Goal: Communication & Community: Connect with others

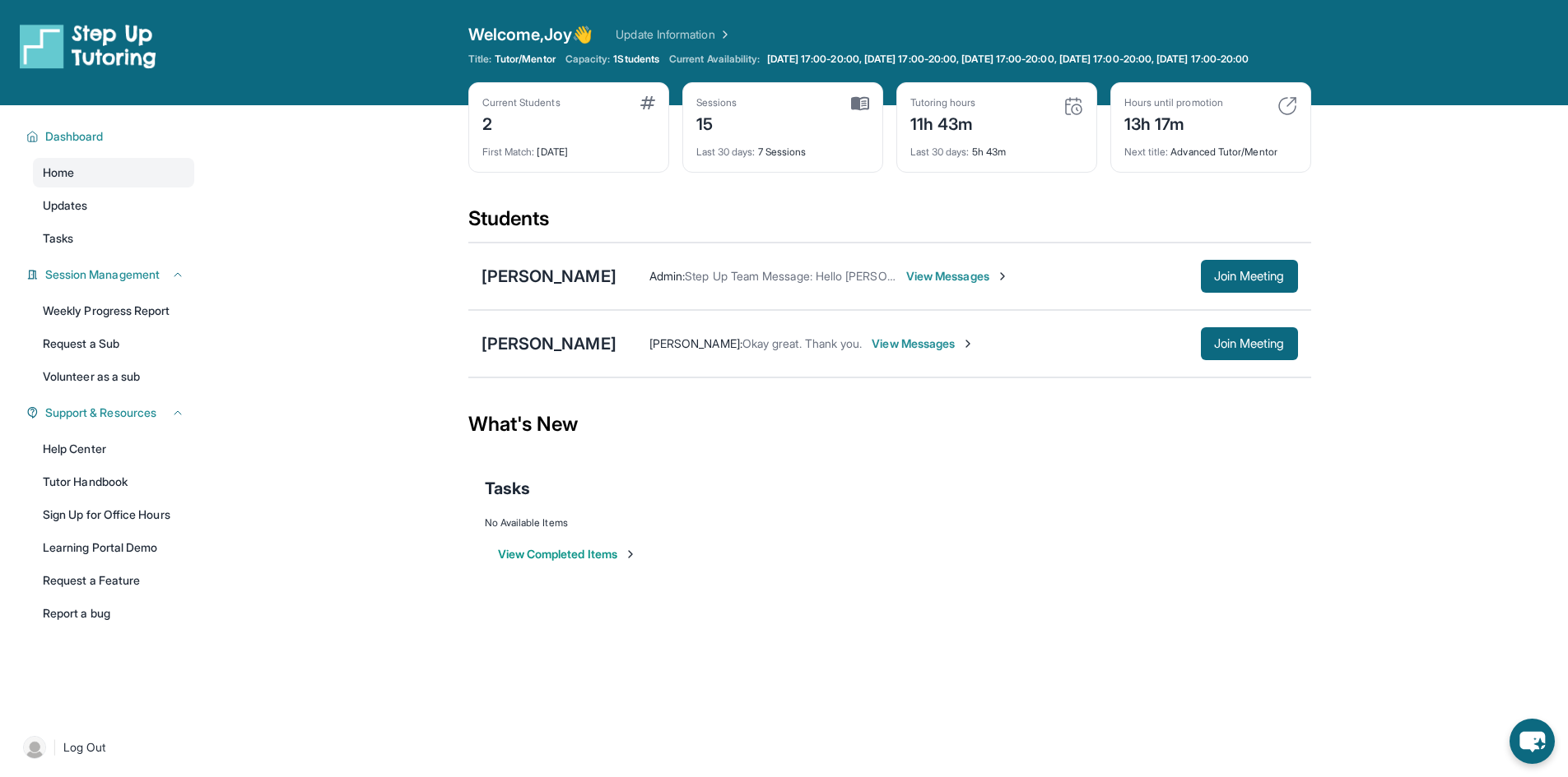
click at [934, 285] on span "View Messages" at bounding box center [958, 276] width 103 height 17
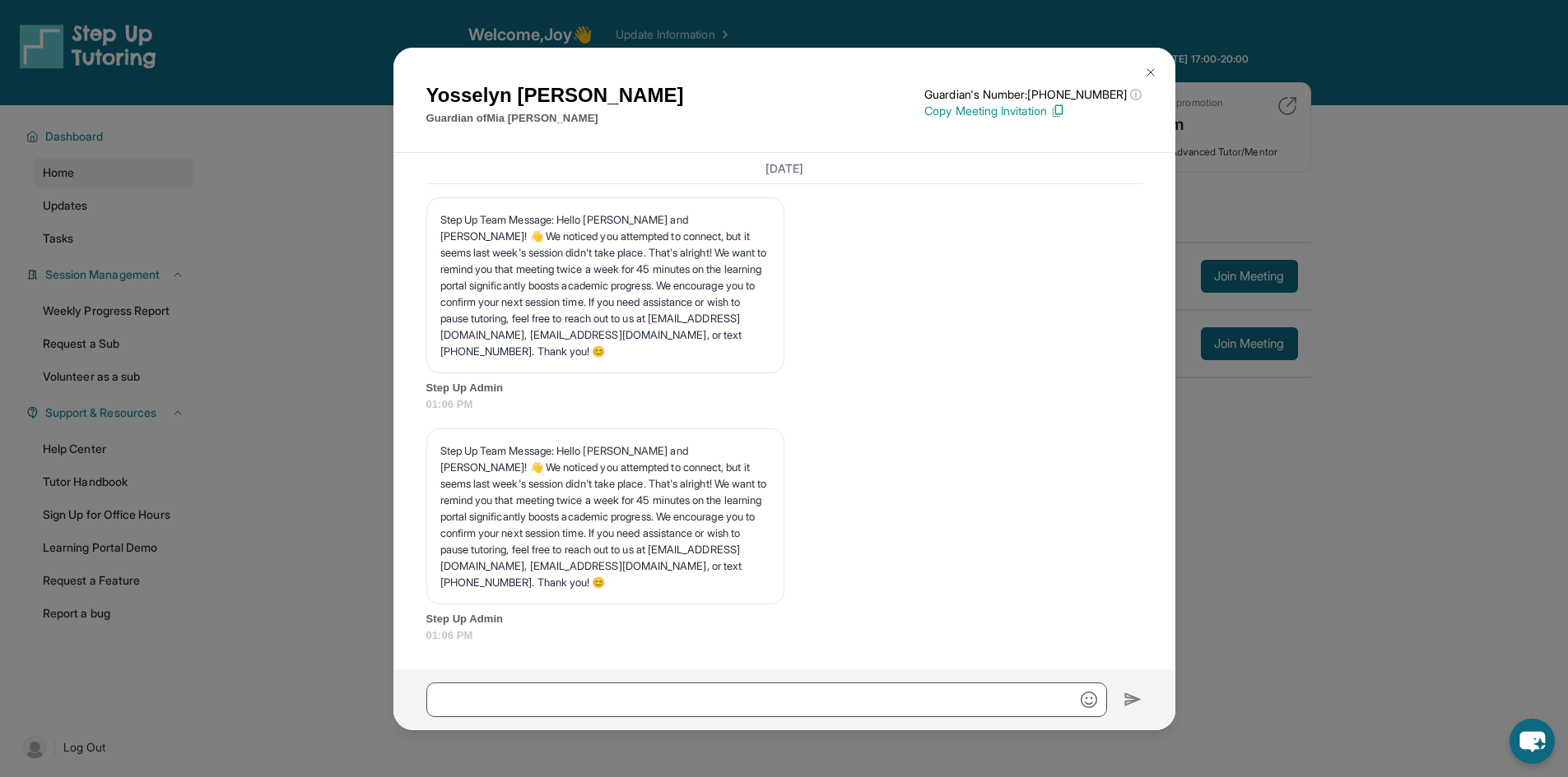
scroll to position [9794, 0]
click at [670, 698] on input "text" at bounding box center [767, 700] width 681 height 35
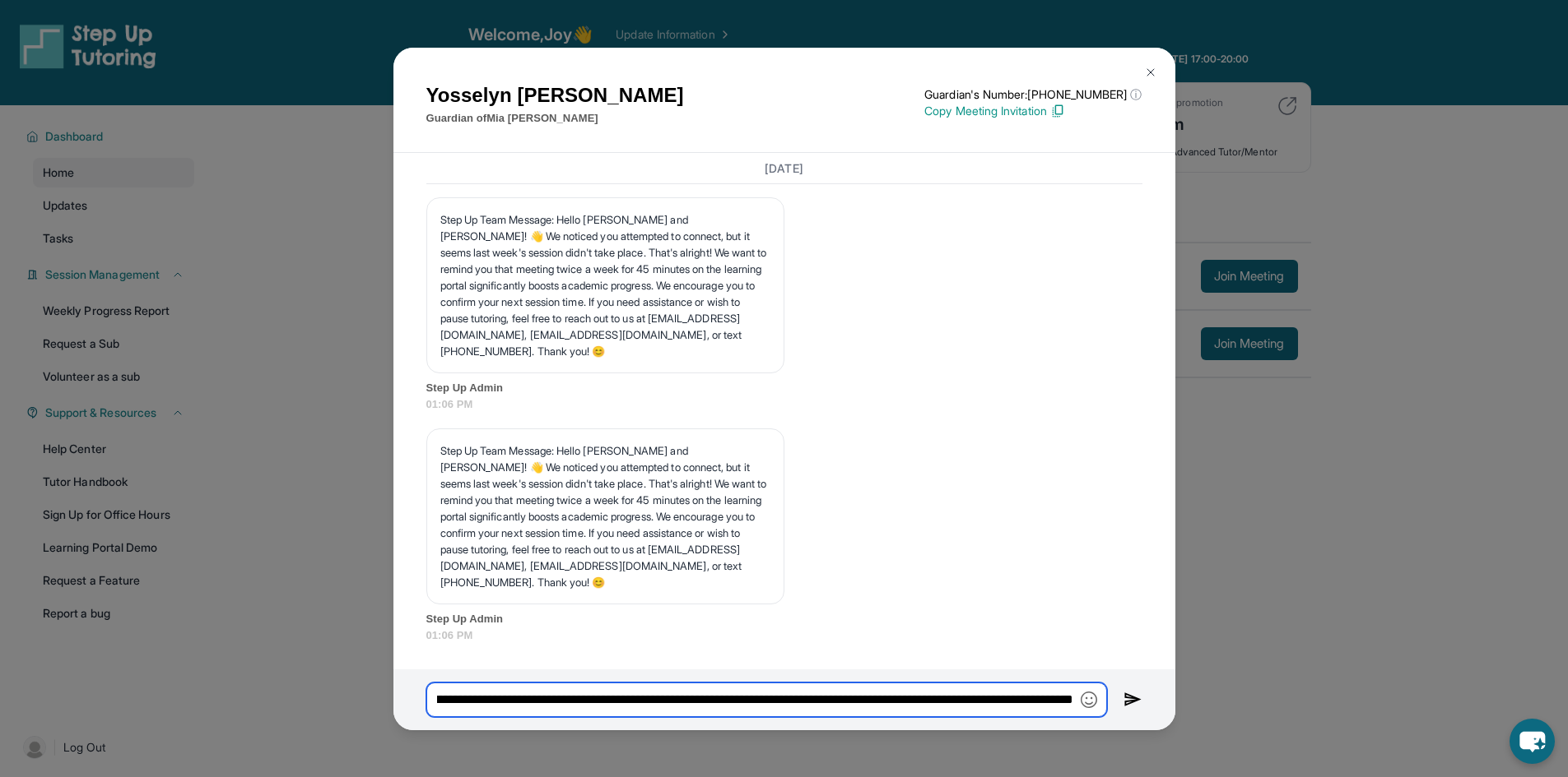
scroll to position [0, 498]
type input "**********"
click at [1130, 696] on img at bounding box center [1133, 700] width 19 height 20
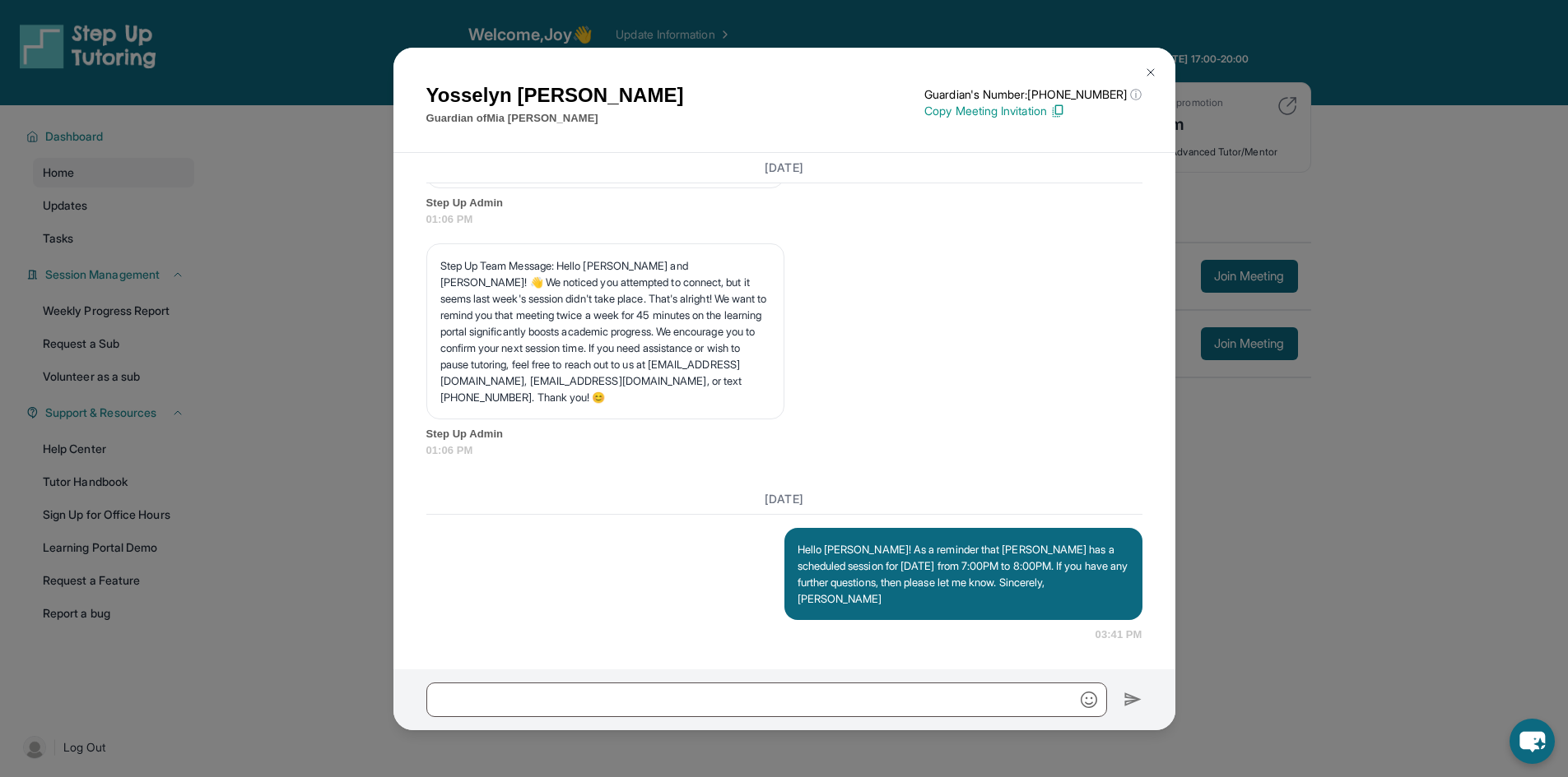
scroll to position [9962, 0]
click at [1153, 72] on img at bounding box center [1150, 72] width 13 height 13
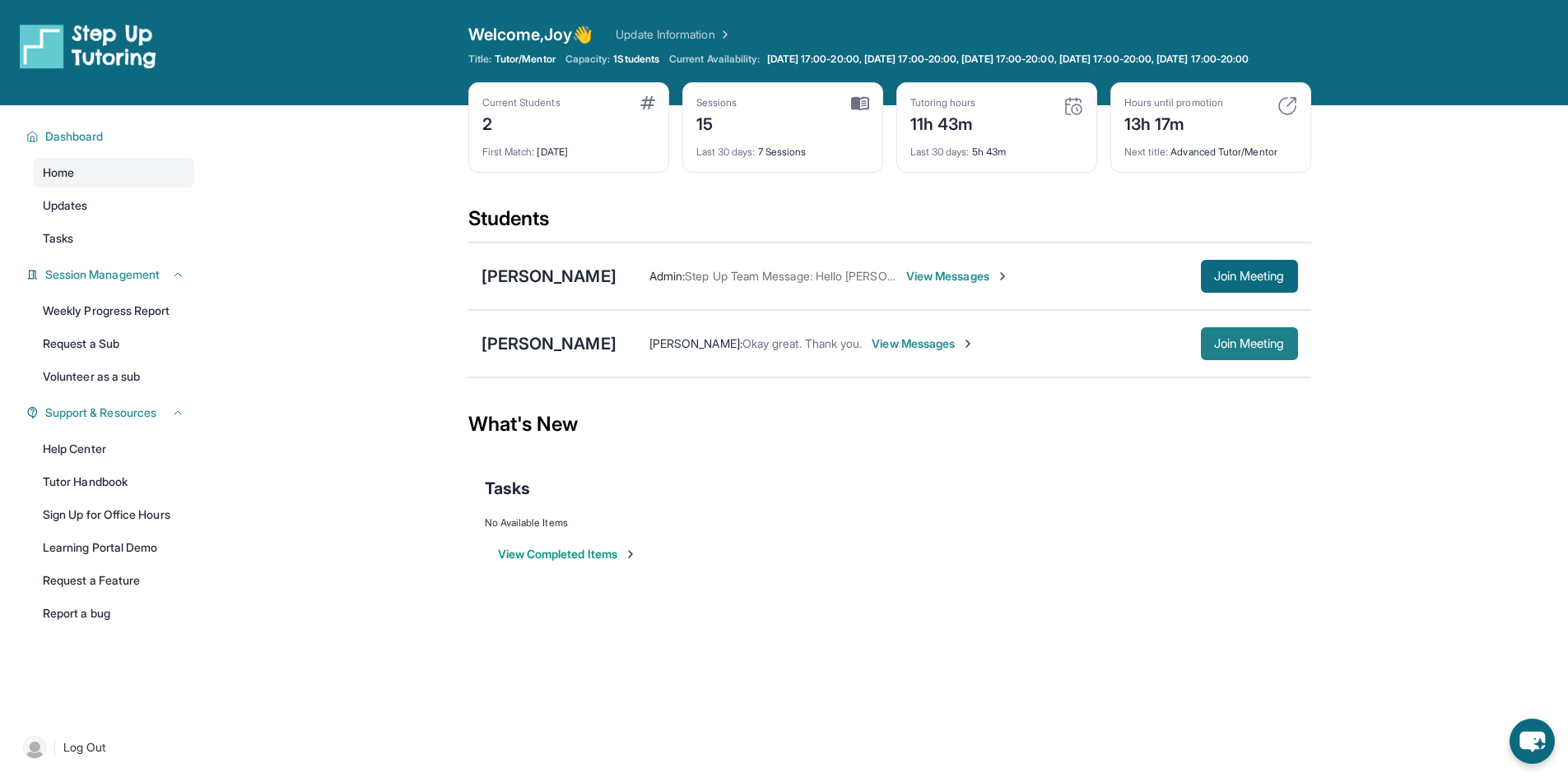
click at [1243, 349] on span "Join Meeting" at bounding box center [1248, 344] width 71 height 10
